Goal: Obtain resource: Obtain resource

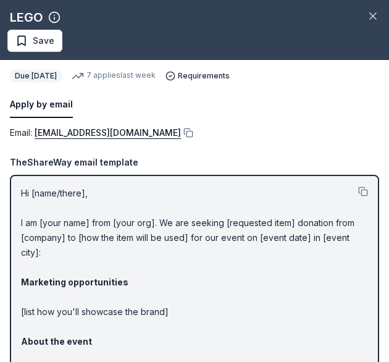
scroll to position [742, 0]
click at [181, 133] on button at bounding box center [187, 133] width 12 height 10
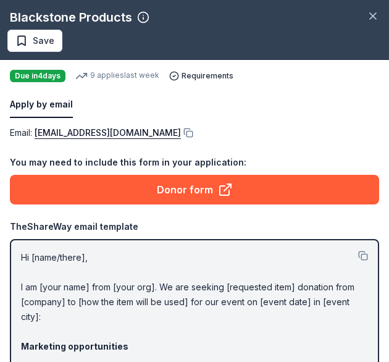
scroll to position [556, 0]
click at [193, 129] on button at bounding box center [187, 133] width 12 height 10
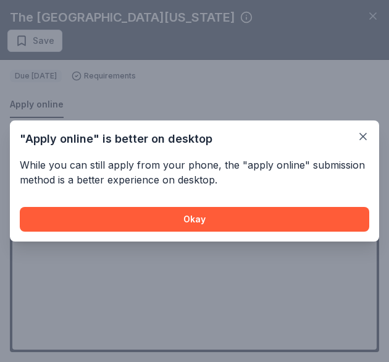
scroll to position [494, 0]
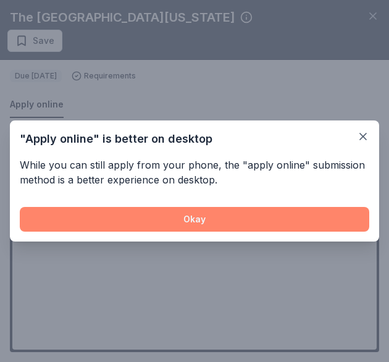
click at [238, 216] on button "Okay" at bounding box center [195, 219] width 350 height 25
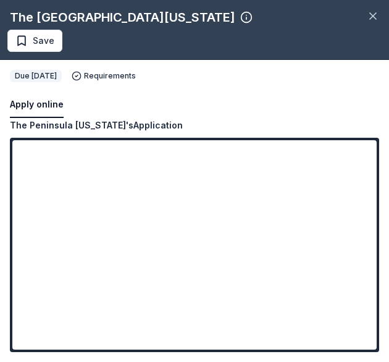
drag, startPoint x: 275, startPoint y: 131, endPoint x: 268, endPoint y: 111, distance: 20.9
click at [276, 131] on div "The Peninsula New York's Application" at bounding box center [195, 125] width 370 height 15
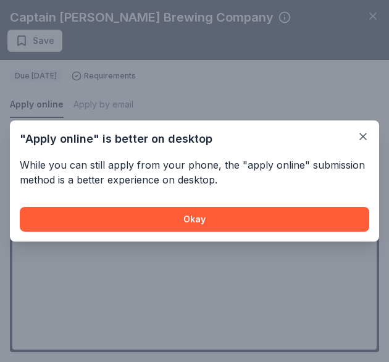
scroll to position [556, 0]
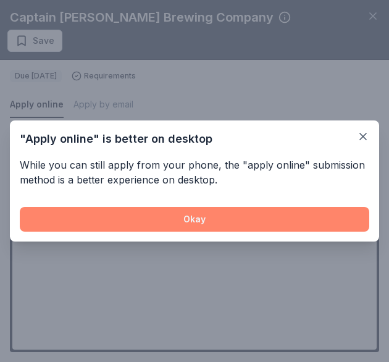
click at [156, 213] on button "Okay" at bounding box center [195, 219] width 350 height 25
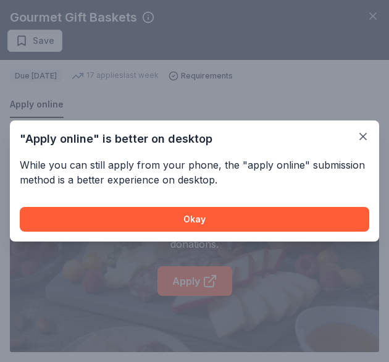
scroll to position [494, 0]
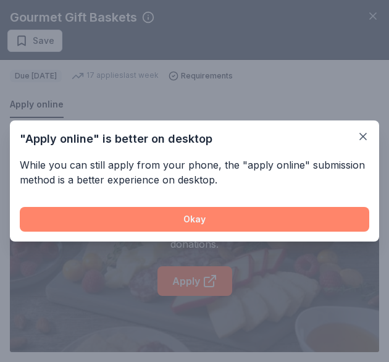
click at [177, 213] on button "Okay" at bounding box center [195, 219] width 350 height 25
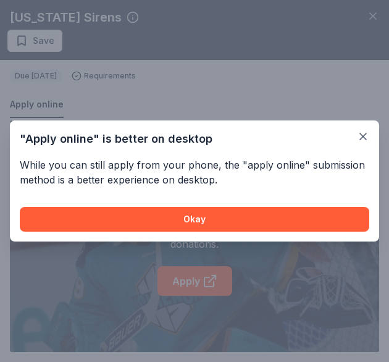
scroll to position [309, 0]
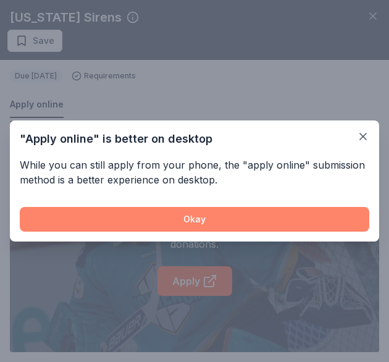
click at [189, 223] on button "Okay" at bounding box center [195, 219] width 350 height 25
